Goal: Book appointment/travel/reservation

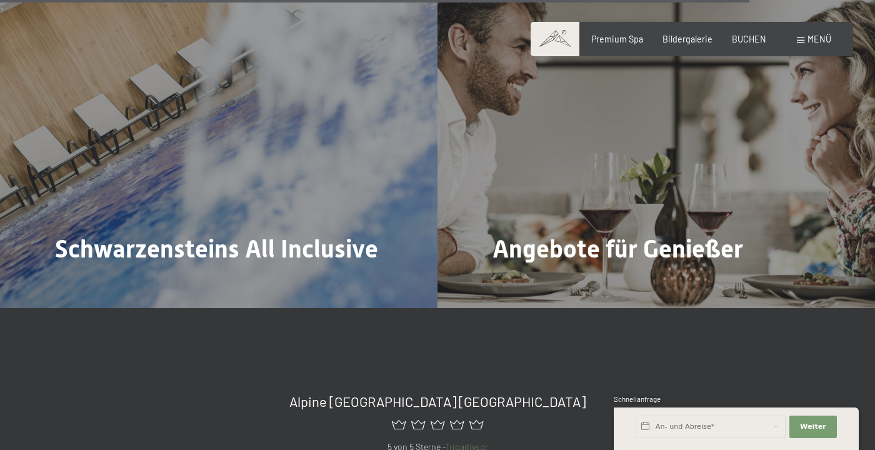
scroll to position [4346, 0]
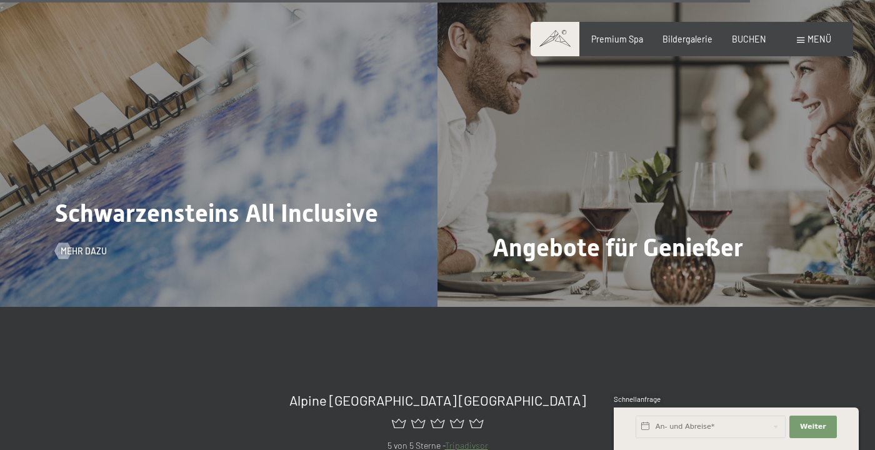
click at [329, 228] on span "Schwarzensteins All Inclusive" at bounding box center [216, 213] width 323 height 29
click at [91, 258] on span "Mehr dazu" at bounding box center [96, 251] width 46 height 13
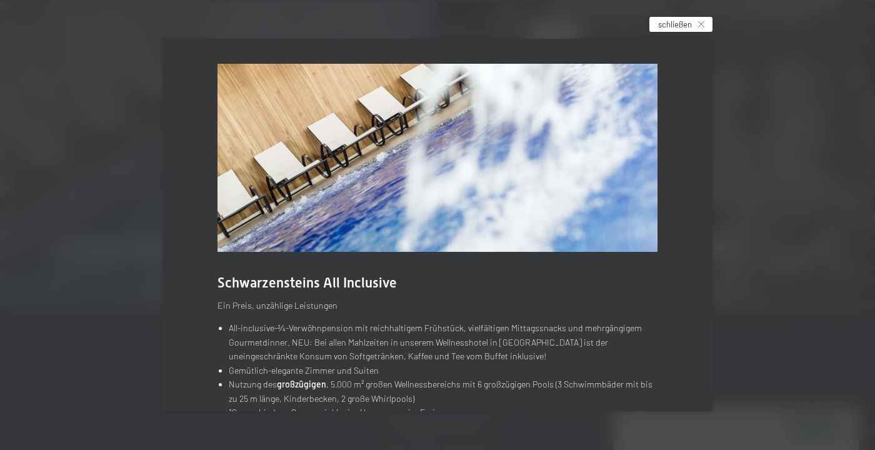
click at [700, 32] on div "schließen" at bounding box center [681, 24] width 63 height 15
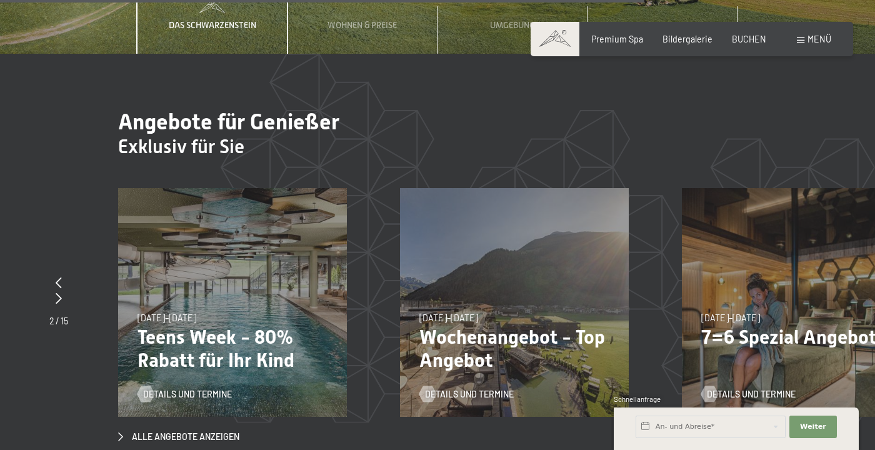
scroll to position [3771, 0]
click at [696, 38] on span "Bildergalerie" at bounding box center [688, 37] width 50 height 11
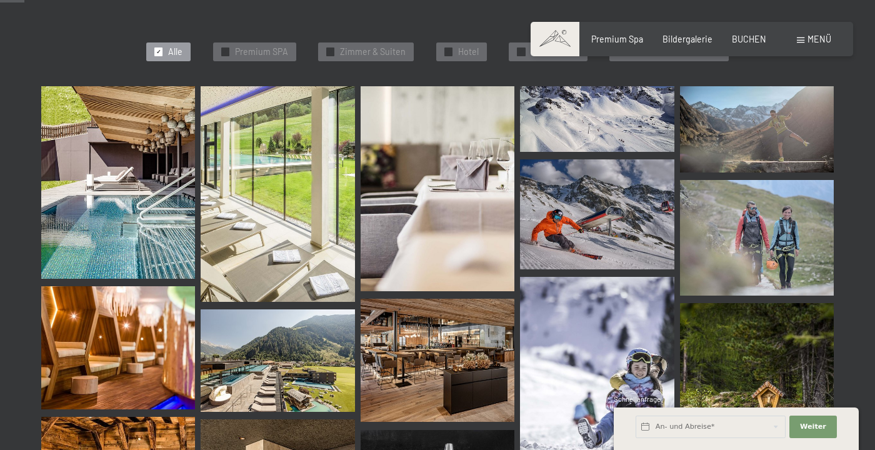
scroll to position [338, 0]
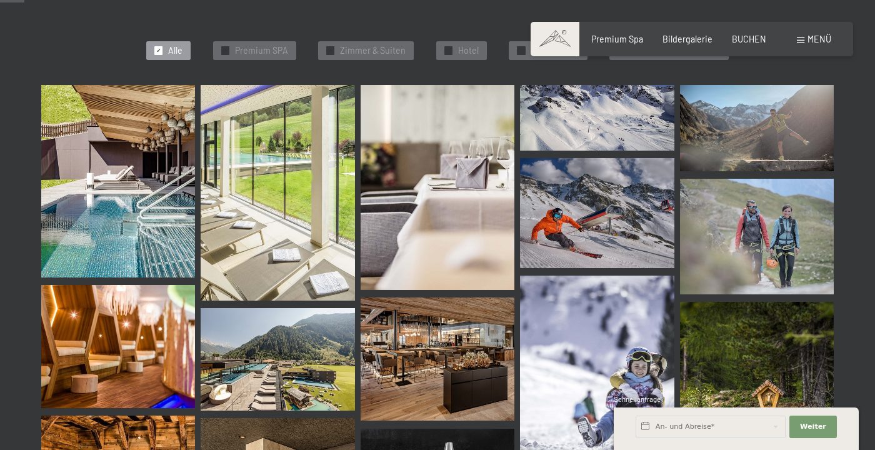
click at [114, 204] on img at bounding box center [118, 181] width 154 height 193
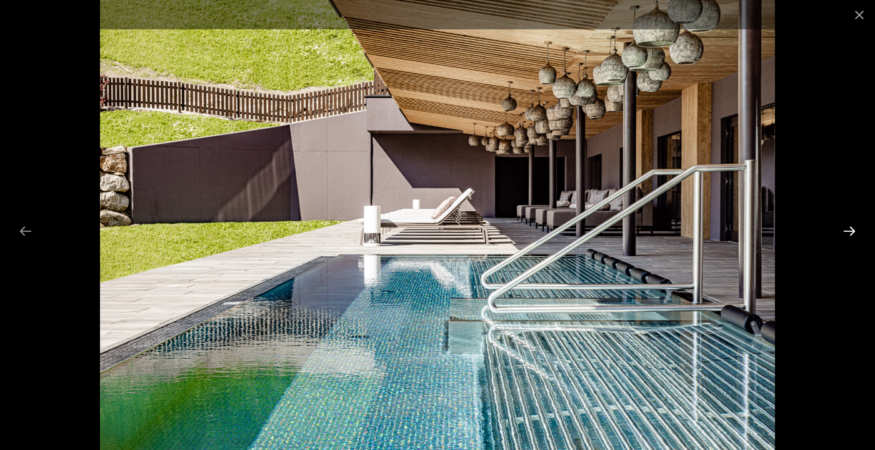
click at [850, 243] on button "Next slide" at bounding box center [850, 231] width 26 height 24
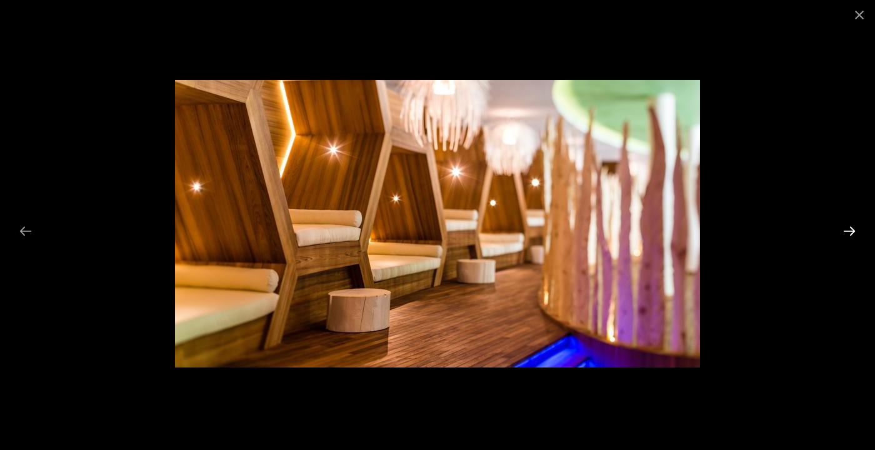
click at [850, 243] on button "Next slide" at bounding box center [850, 231] width 26 height 24
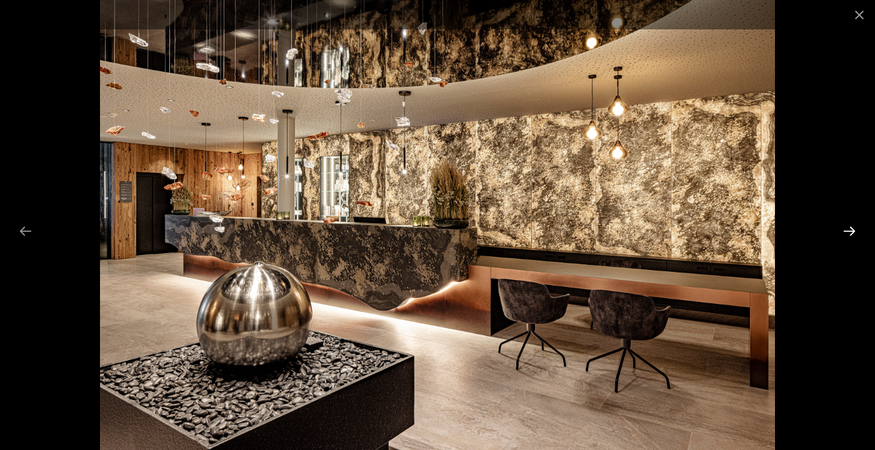
click at [852, 243] on button "Next slide" at bounding box center [850, 231] width 26 height 24
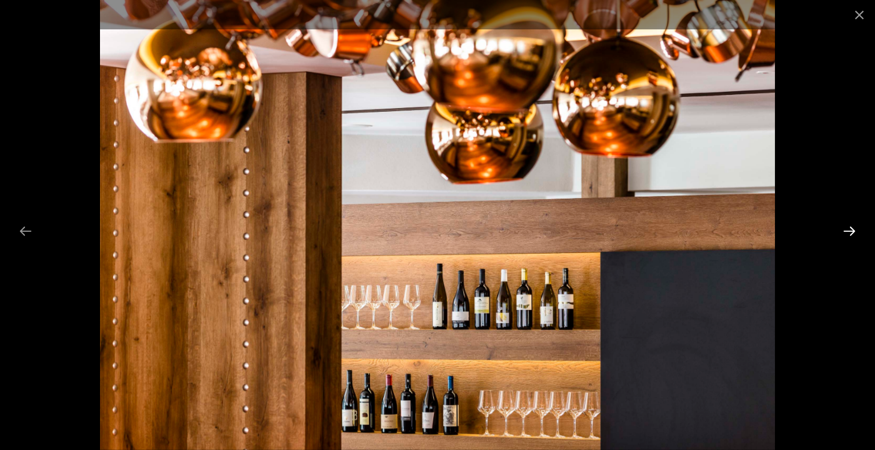
click at [851, 243] on button "Next slide" at bounding box center [850, 231] width 26 height 24
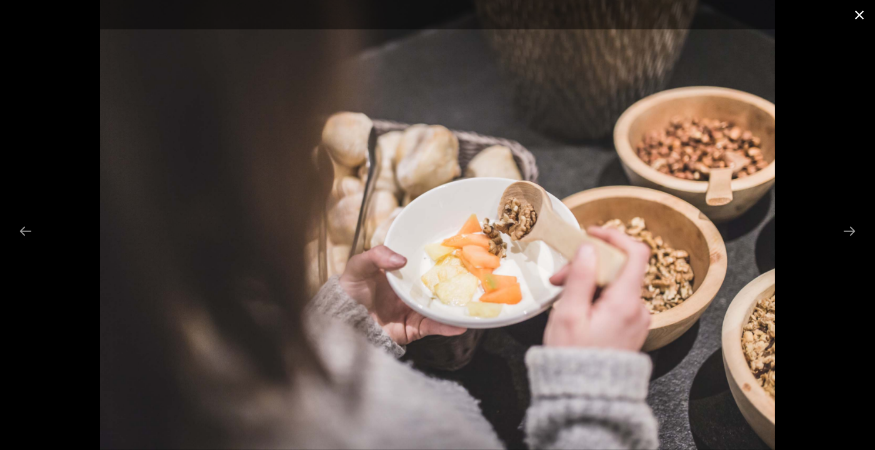
click at [859, 19] on button "Close gallery" at bounding box center [859, 14] width 31 height 29
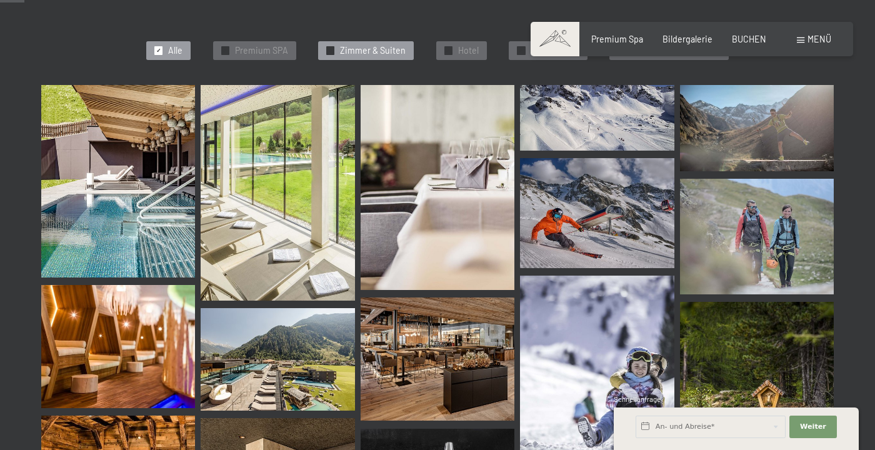
click at [396, 46] on span "Zimmer & Suiten" at bounding box center [373, 50] width 66 height 13
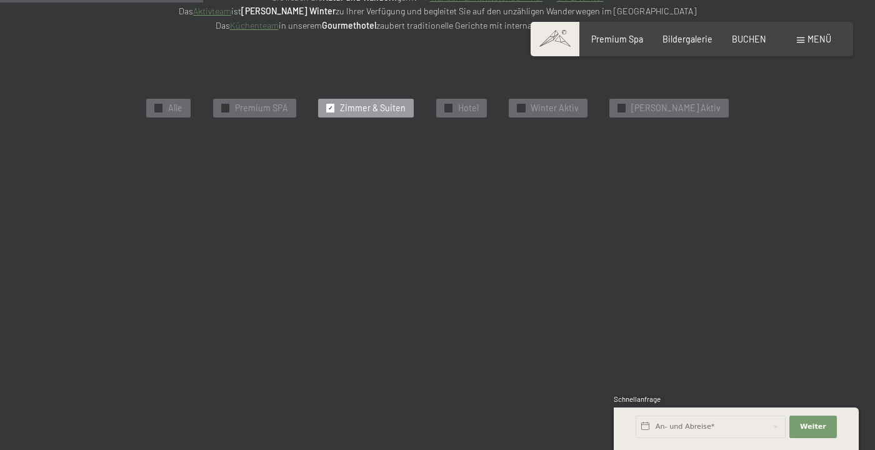
scroll to position [266, 0]
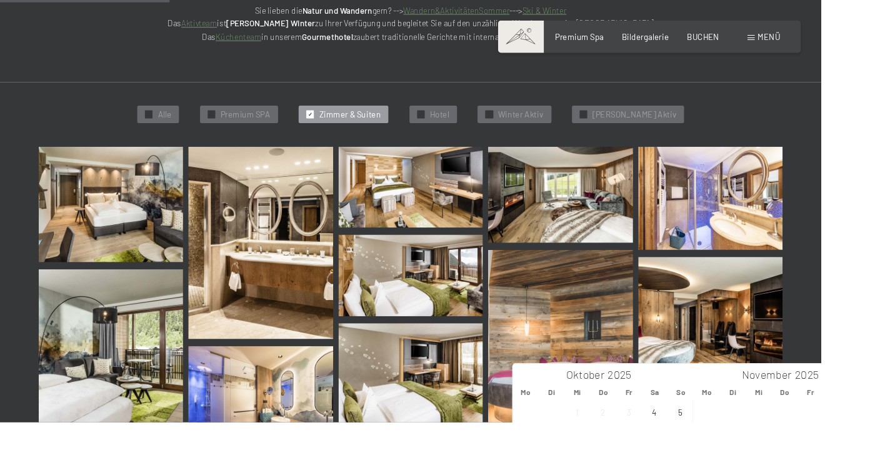
type input "2026"
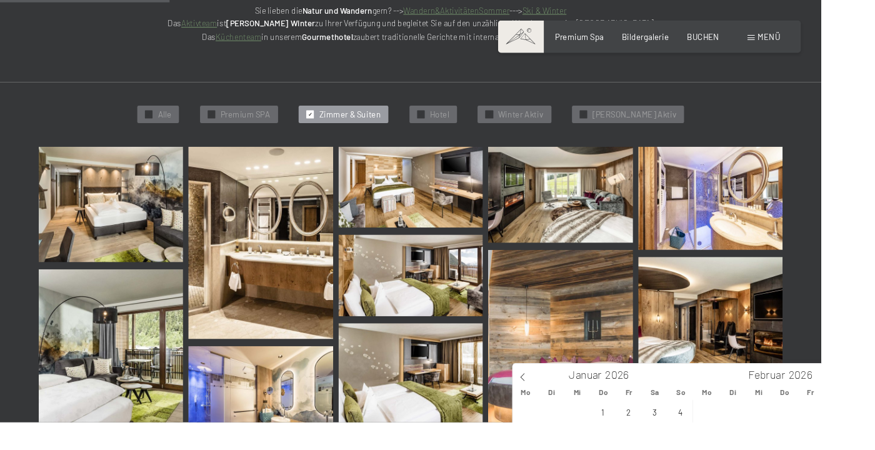
type input "Mi. 18.02.2026 - So. 22.02.2026"
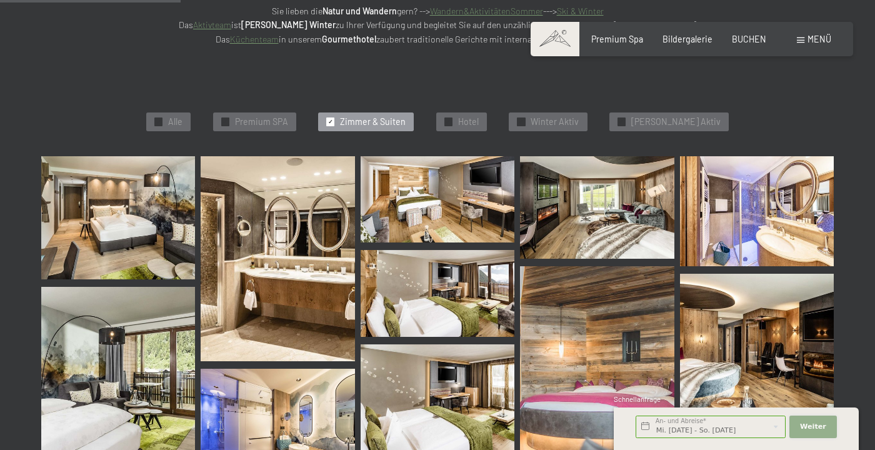
click at [820, 432] on span "Weiter" at bounding box center [813, 427] width 26 height 10
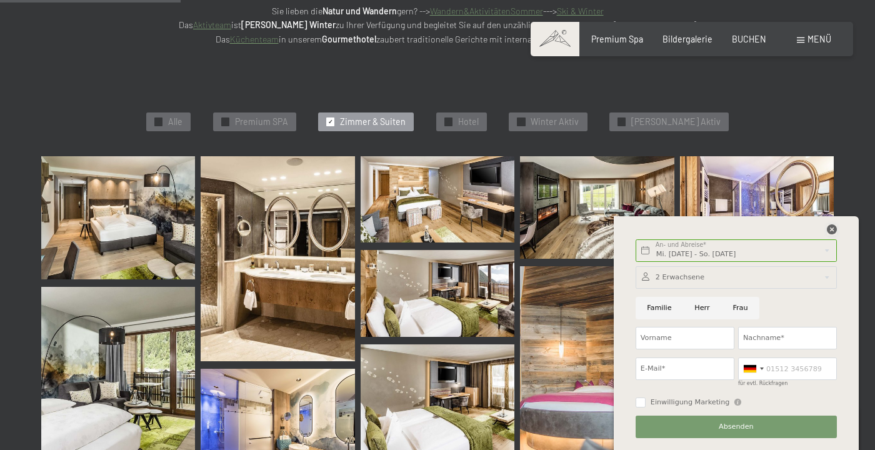
click at [837, 234] on icon at bounding box center [832, 229] width 10 height 10
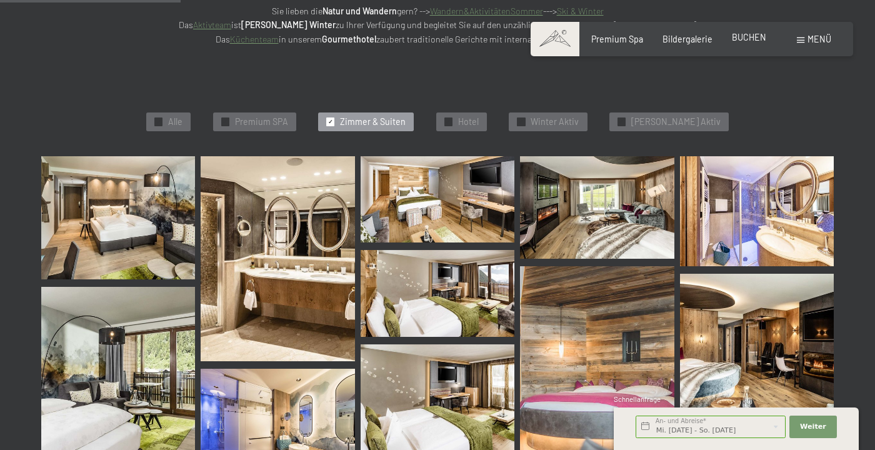
click at [753, 43] on span "BUCHEN" at bounding box center [749, 37] width 34 height 11
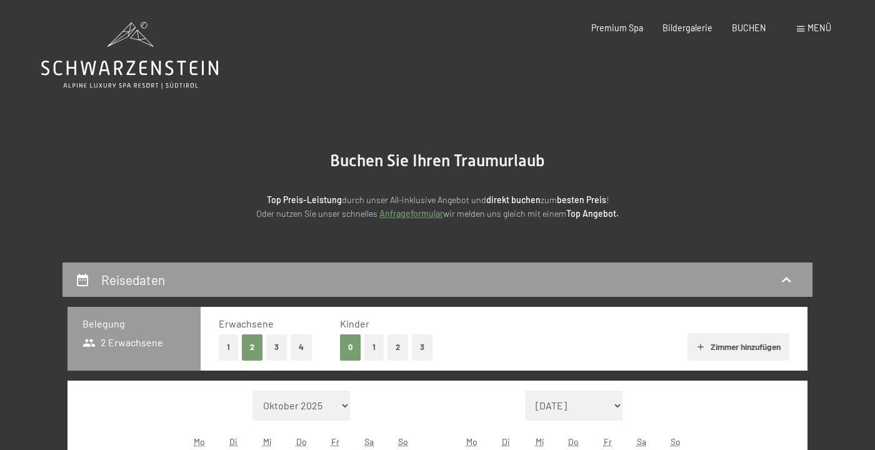
click at [227, 346] on button "1" at bounding box center [228, 347] width 19 height 26
click at [736, 349] on button "Zimmer hinzufügen" at bounding box center [739, 347] width 102 height 28
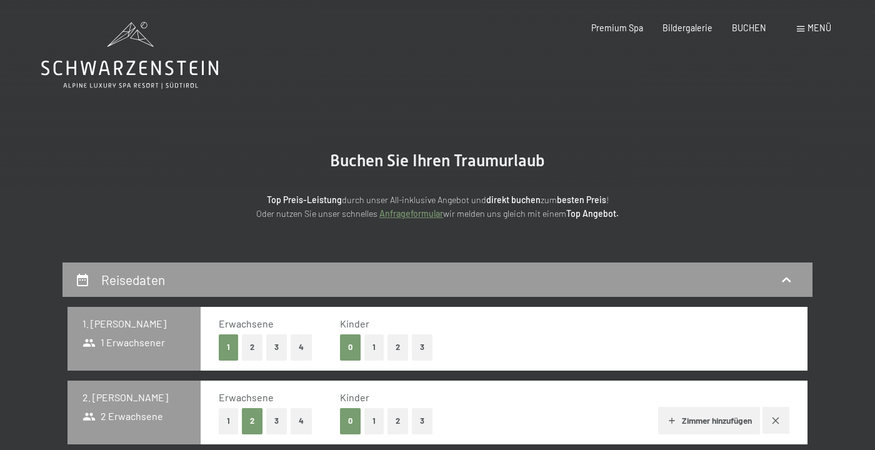
click at [228, 421] on button "1" at bounding box center [228, 421] width 19 height 26
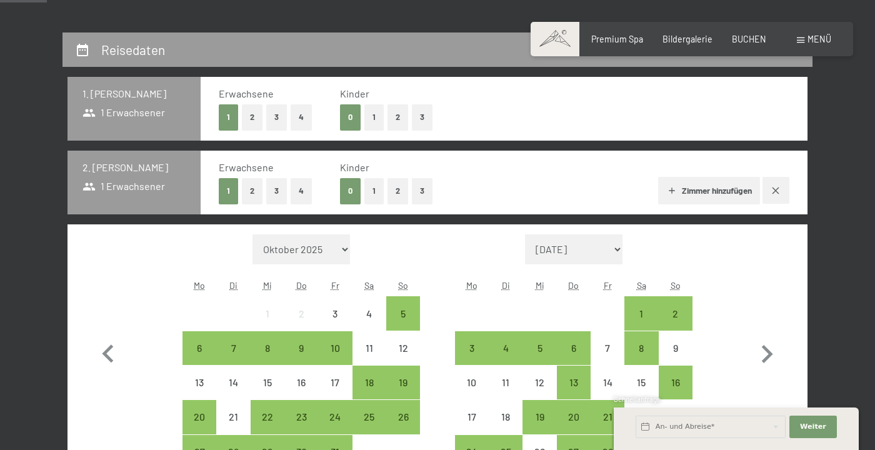
scroll to position [232, 0]
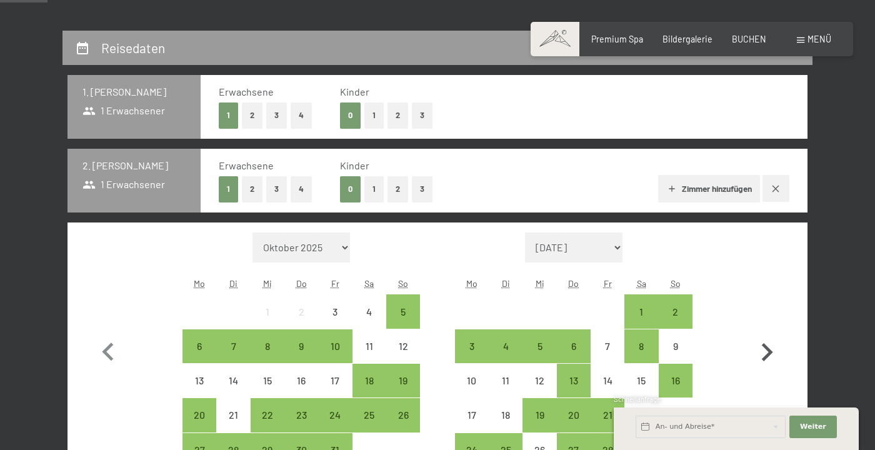
click at [768, 353] on icon "button" at bounding box center [767, 352] width 11 height 18
select select "2025-11-01"
select select "2025-12-01"
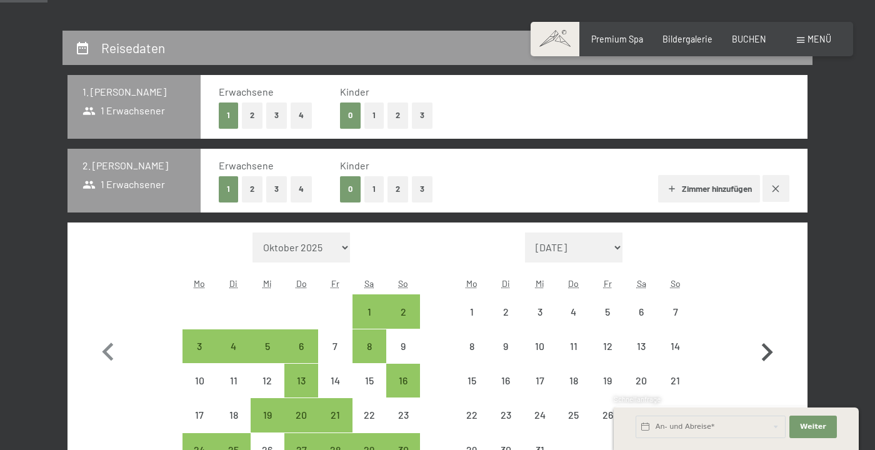
click at [772, 355] on icon "button" at bounding box center [767, 352] width 36 height 36
select select "2025-12-01"
select select "2026-01-01"
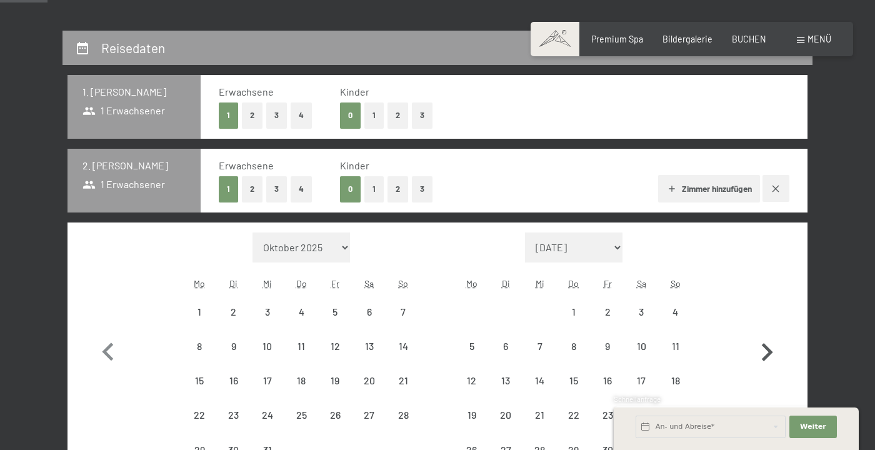
click at [771, 356] on icon "button" at bounding box center [767, 352] width 36 height 36
select select "2026-01-01"
select select "2026-02-01"
select select "2026-01-01"
select select "2026-02-01"
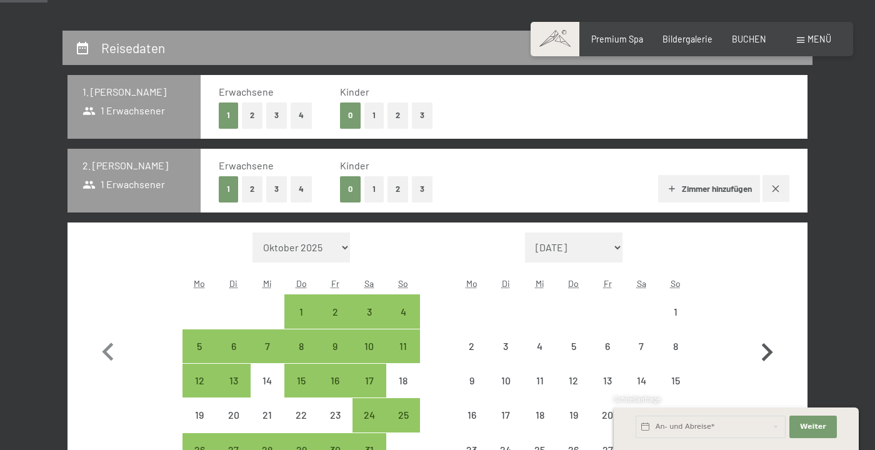
select select "2026-01-01"
select select "2026-02-01"
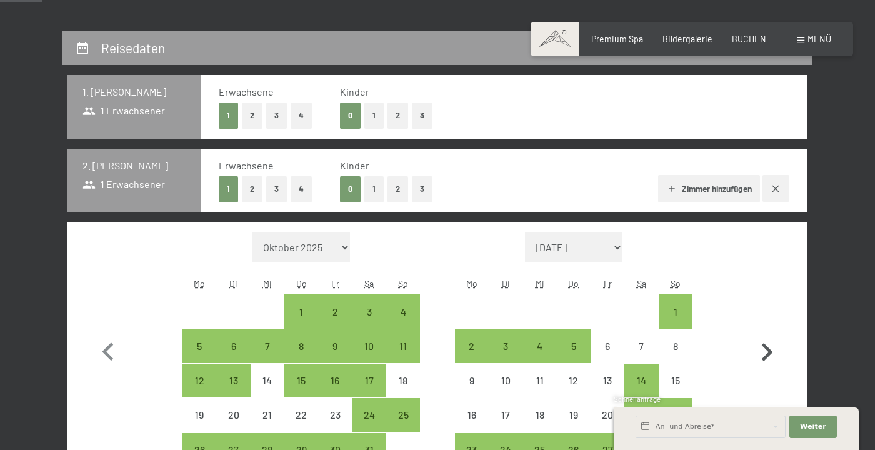
scroll to position [208, 0]
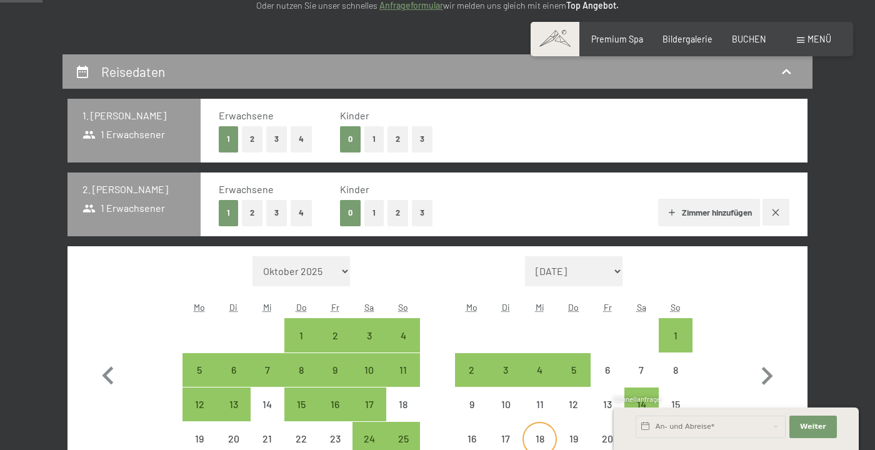
click at [540, 444] on div "18" at bounding box center [539, 449] width 31 height 31
select select "2026-01-01"
select select "2026-02-01"
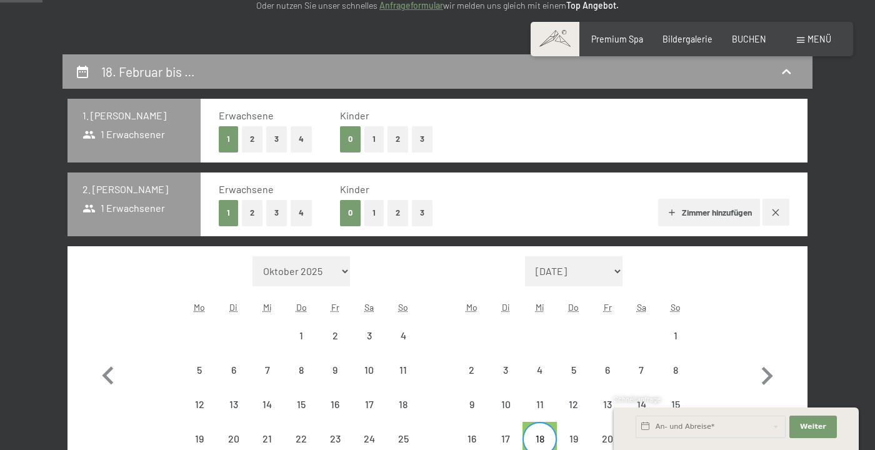
click at [677, 441] on div "22" at bounding box center [675, 449] width 31 height 31
select select "2026-01-01"
select select "2026-02-01"
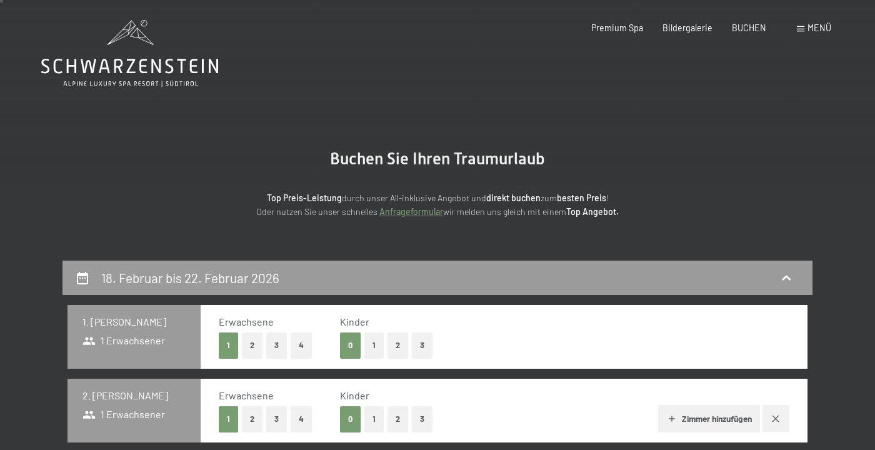
scroll to position [0, 0]
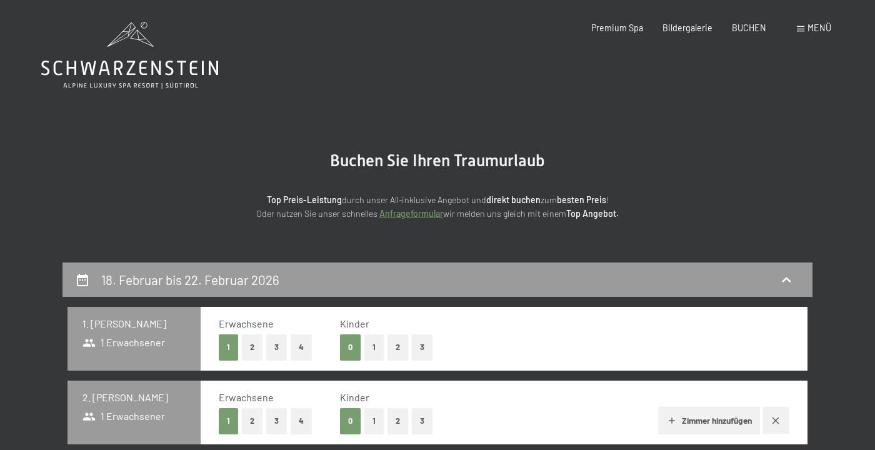
click at [171, 69] on icon at bounding box center [129, 68] width 177 height 15
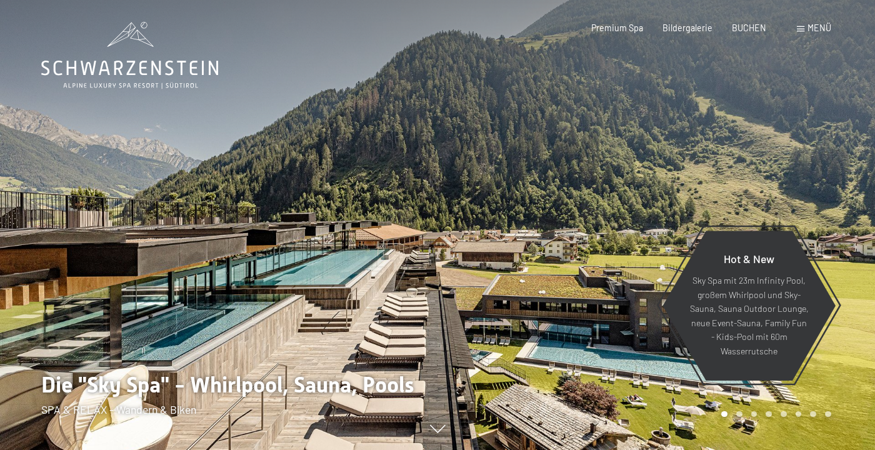
click at [820, 33] on span "Menü" at bounding box center [820, 28] width 24 height 11
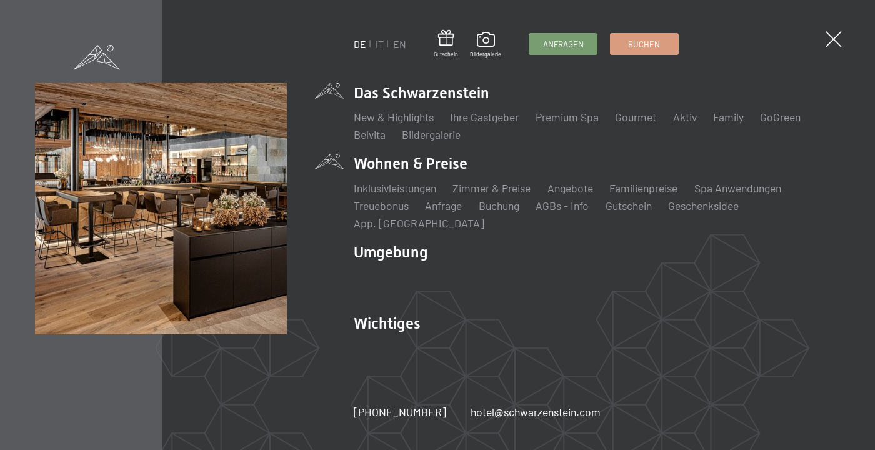
click at [444, 174] on li "Wohnen & Preise Inklusivleistungen Zimmer & Preise Liste Angebote Liste Familie…" at bounding box center [597, 192] width 486 height 78
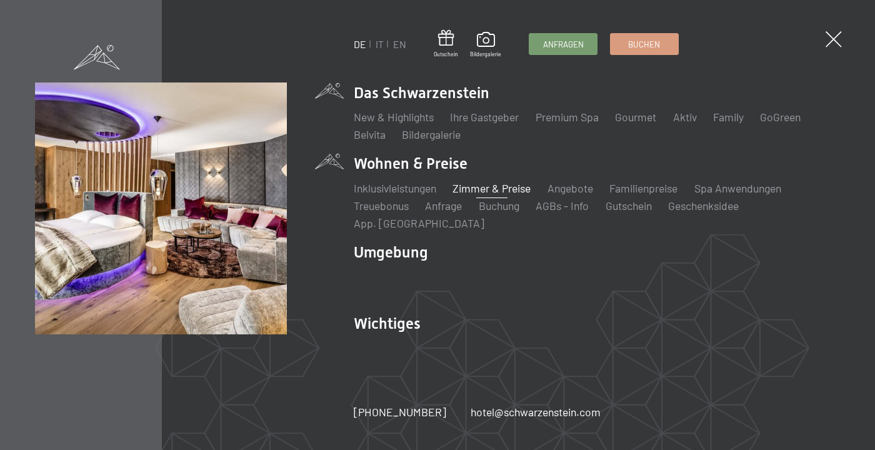
click at [525, 195] on link "Zimmer & Preise" at bounding box center [492, 188] width 78 height 14
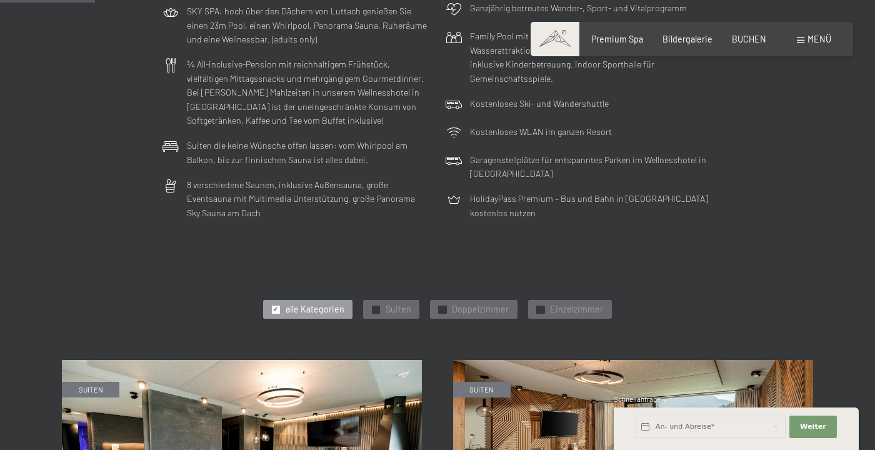
scroll to position [374, 0]
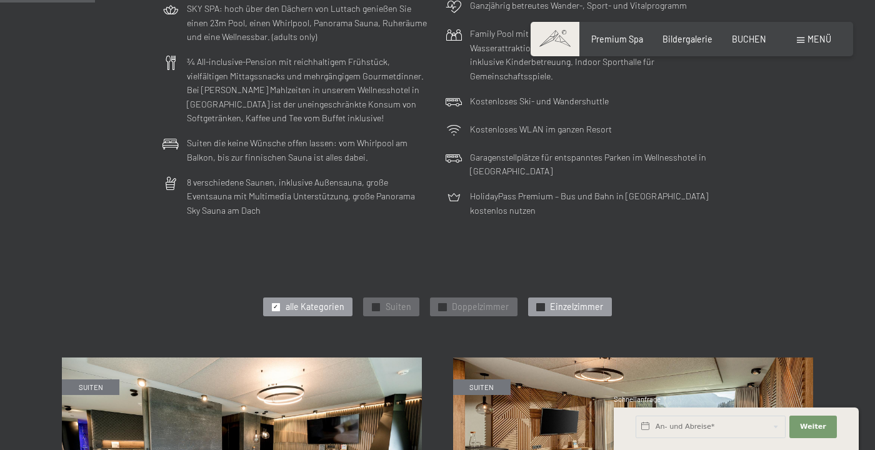
click at [542, 308] on div at bounding box center [540, 307] width 8 height 8
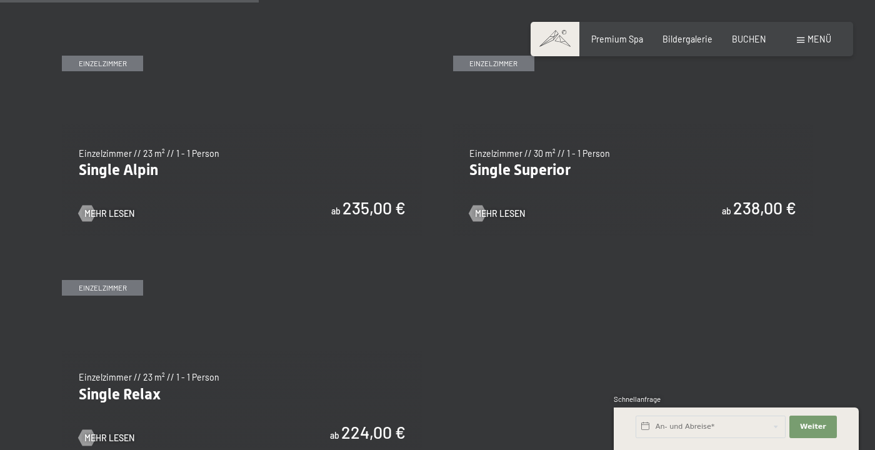
scroll to position [706, 0]
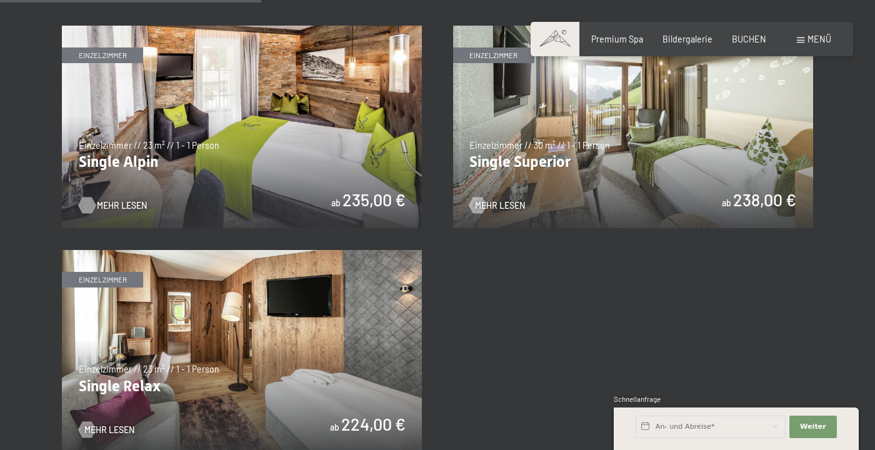
click at [117, 206] on span "Mehr Lesen" at bounding box center [122, 205] width 50 height 13
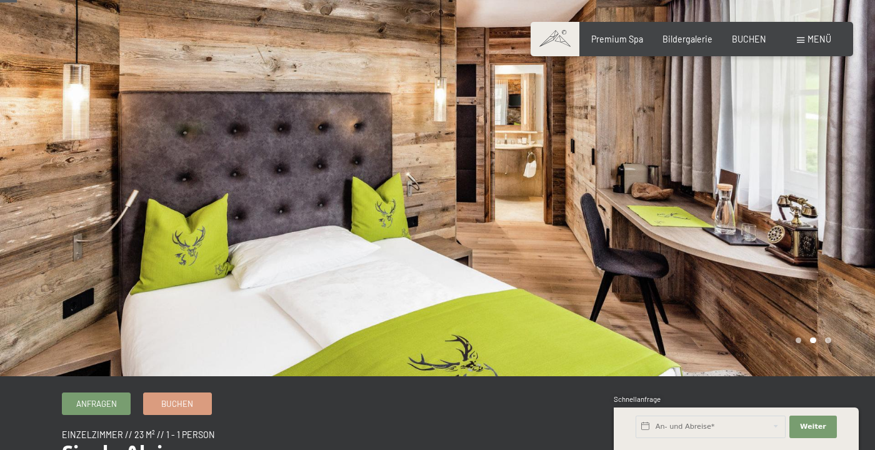
scroll to position [29, 0]
click at [837, 341] on div at bounding box center [657, 174] width 438 height 406
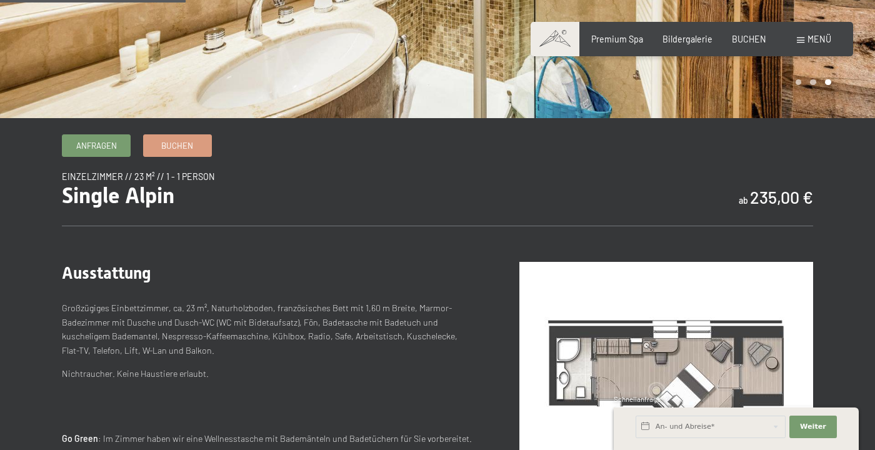
scroll to position [0, 0]
